Goal: Find specific page/section: Find specific page/section

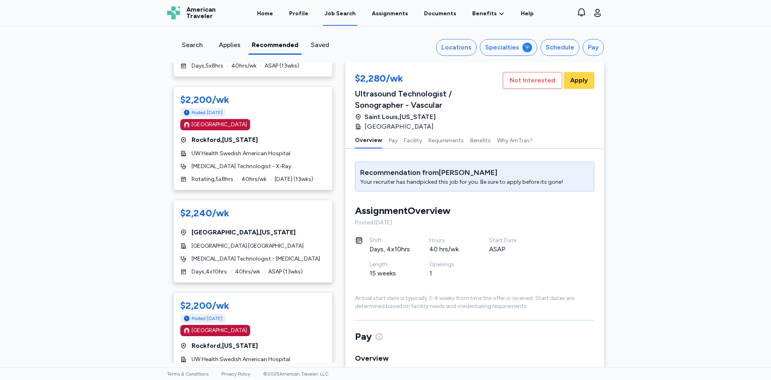
scroll to position [340, 0]
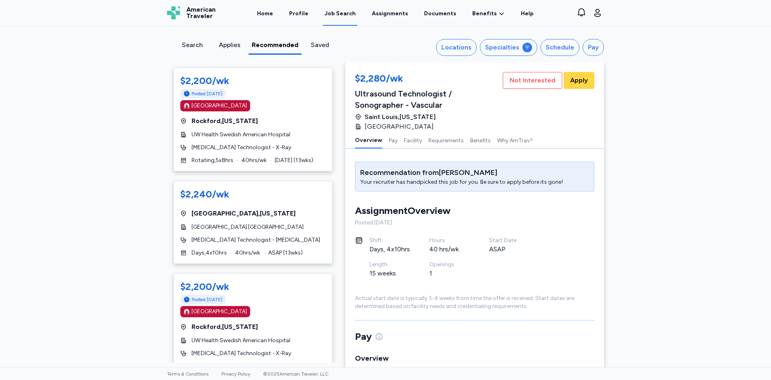
click at [185, 47] on div "Search" at bounding box center [192, 45] width 31 height 10
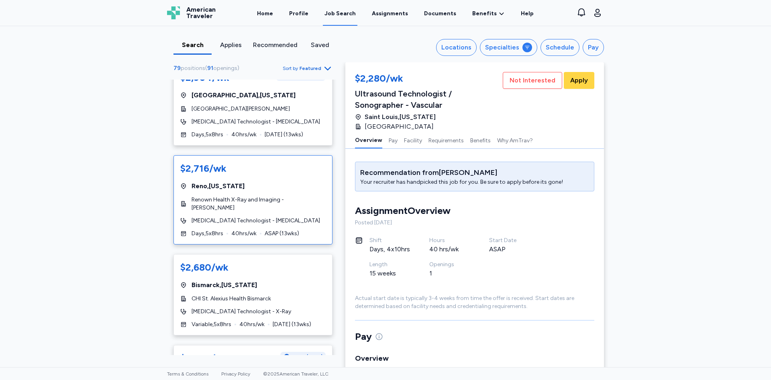
scroll to position [281, 0]
click at [464, 47] on div "Locations" at bounding box center [456, 48] width 30 height 10
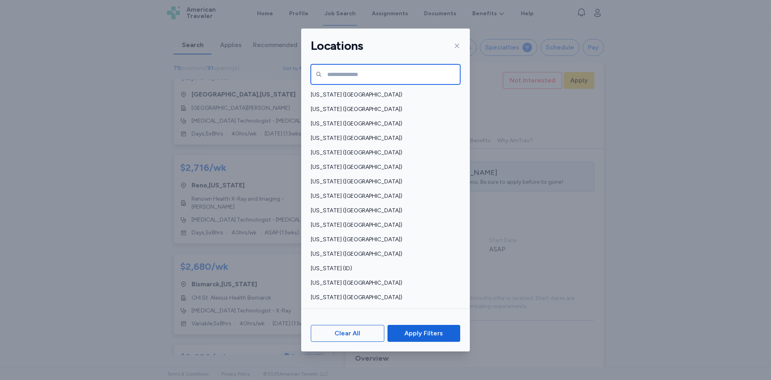
click at [375, 77] on input "text" at bounding box center [385, 74] width 149 height 20
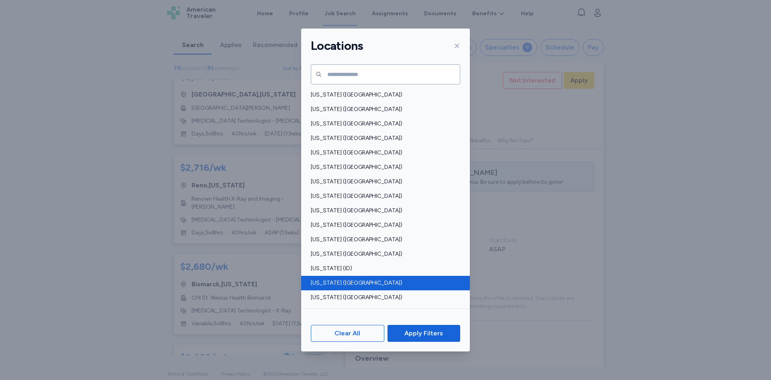
click at [342, 285] on span "[US_STATE] ([GEOGRAPHIC_DATA])" at bounding box center [383, 283] width 145 height 8
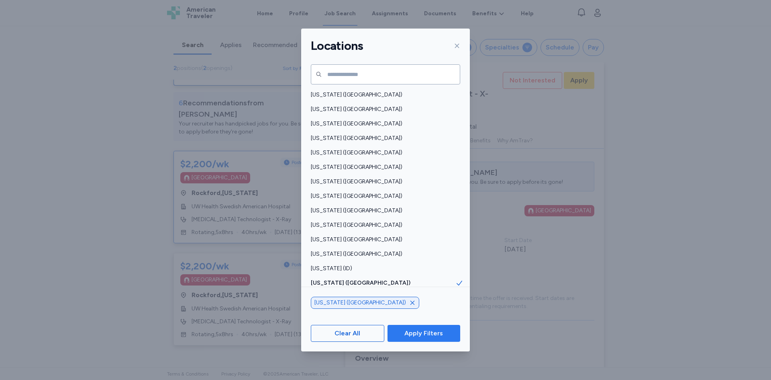
scroll to position [92, 0]
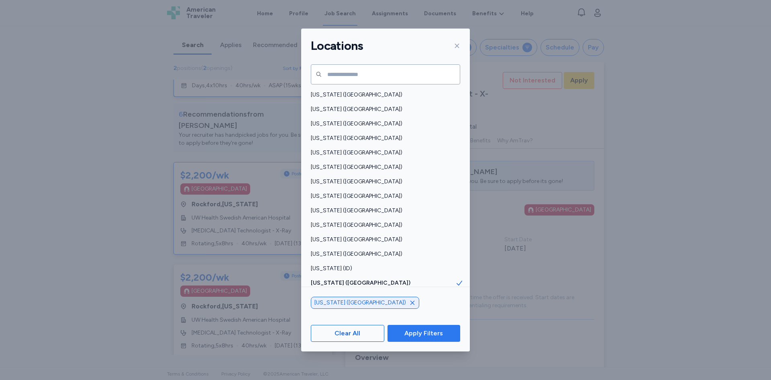
click at [435, 335] on span "Apply Filters" at bounding box center [423, 333] width 39 height 10
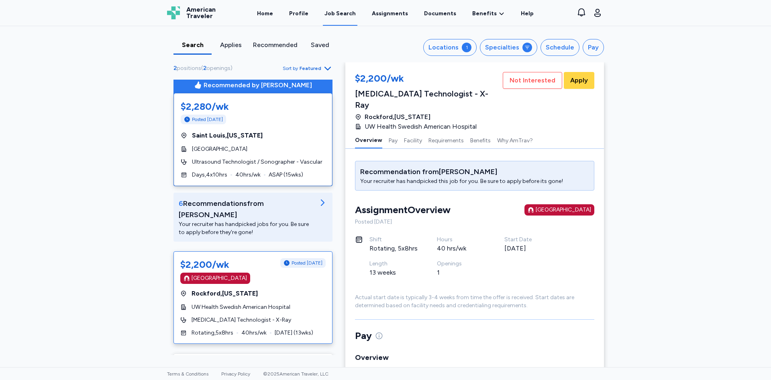
scroll to position [0, 0]
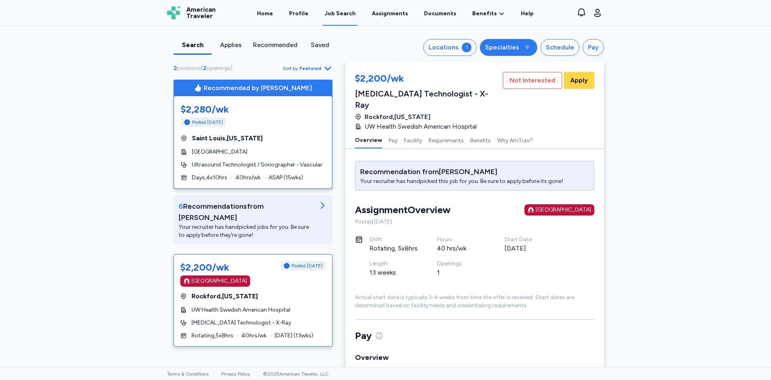
click at [516, 48] on div "Specialties" at bounding box center [502, 48] width 34 height 10
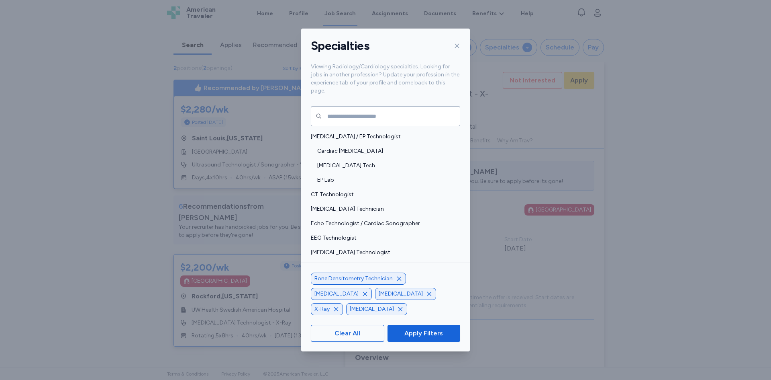
drag, startPoint x: 115, startPoint y: 116, endPoint x: 96, endPoint y: 68, distance: 51.2
click at [113, 110] on div "Specialties Viewing Radiology/Cardiology specialties. Looking for jobs in anoth…" at bounding box center [385, 190] width 771 height 380
